Goal: Complete application form

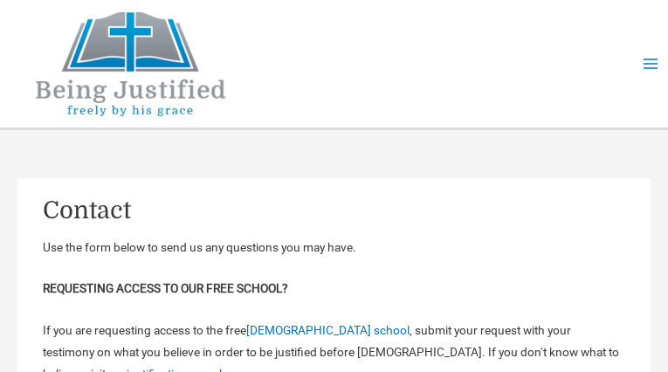
type input "********"
type input "**********"
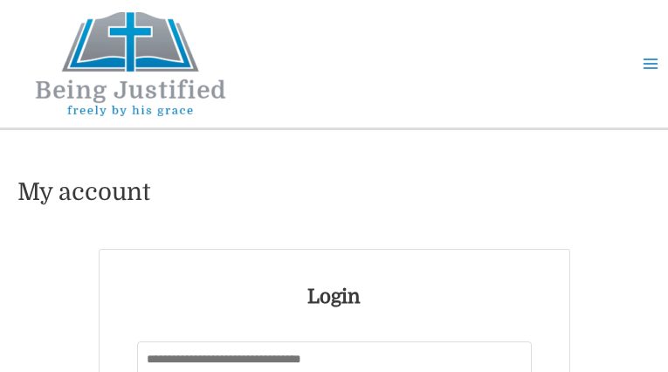
type input "**********"
type input "********"
